Goal: Task Accomplishment & Management: Manage account settings

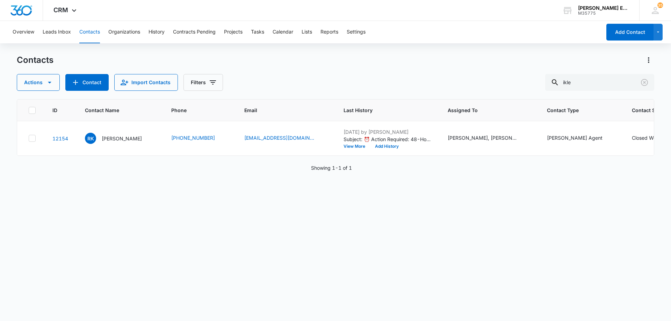
click at [314, 62] on div "Contacts" at bounding box center [336, 60] width 638 height 11
click at [644, 84] on icon "Clear" at bounding box center [644, 82] width 8 height 8
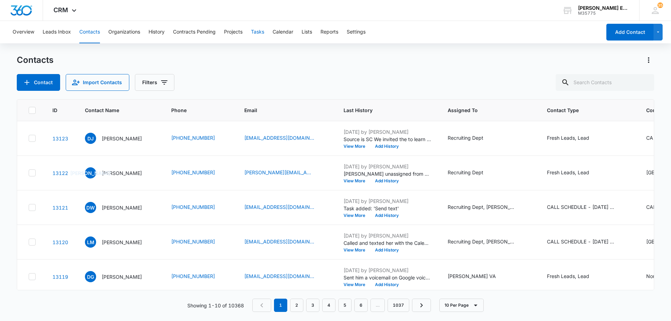
click at [254, 32] on button "Tasks" at bounding box center [257, 32] width 13 height 22
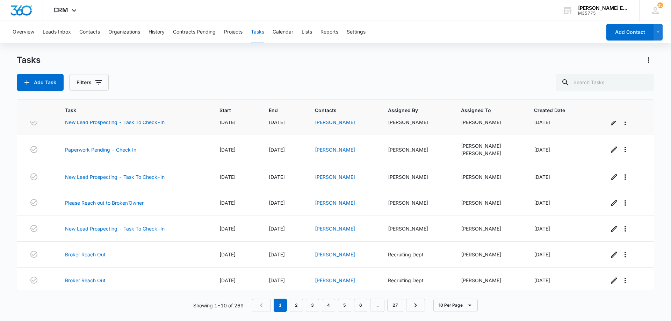
scroll to position [99, 0]
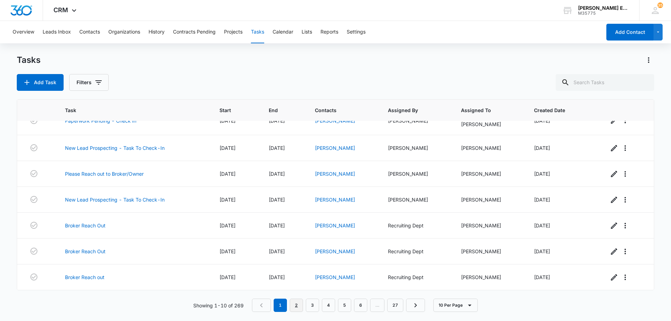
click at [294, 306] on link "2" at bounding box center [296, 305] width 13 height 13
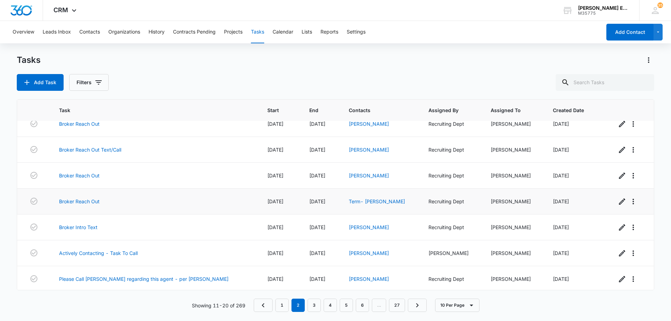
scroll to position [89, 0]
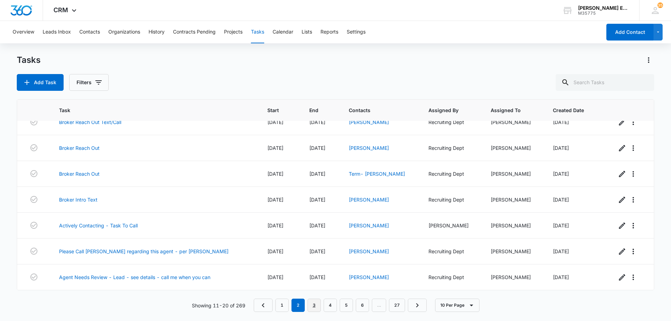
click at [310, 304] on link "3" at bounding box center [314, 305] width 13 height 13
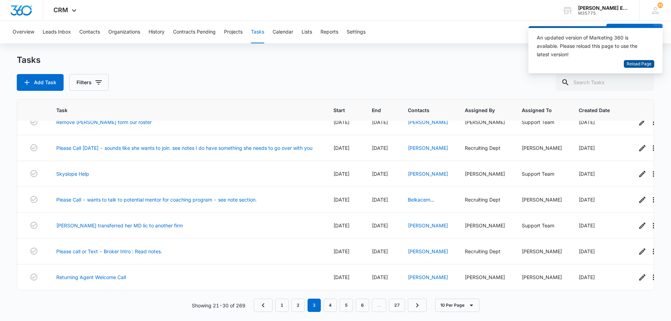
click at [638, 66] on span "Reload Page" at bounding box center [639, 64] width 25 height 7
